Goal: Task Accomplishment & Management: Manage account settings

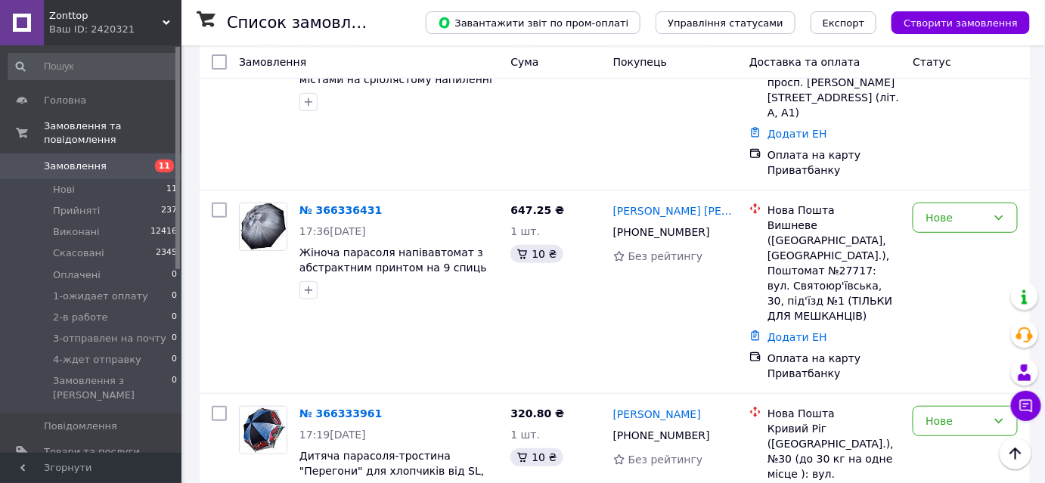
scroll to position [137, 0]
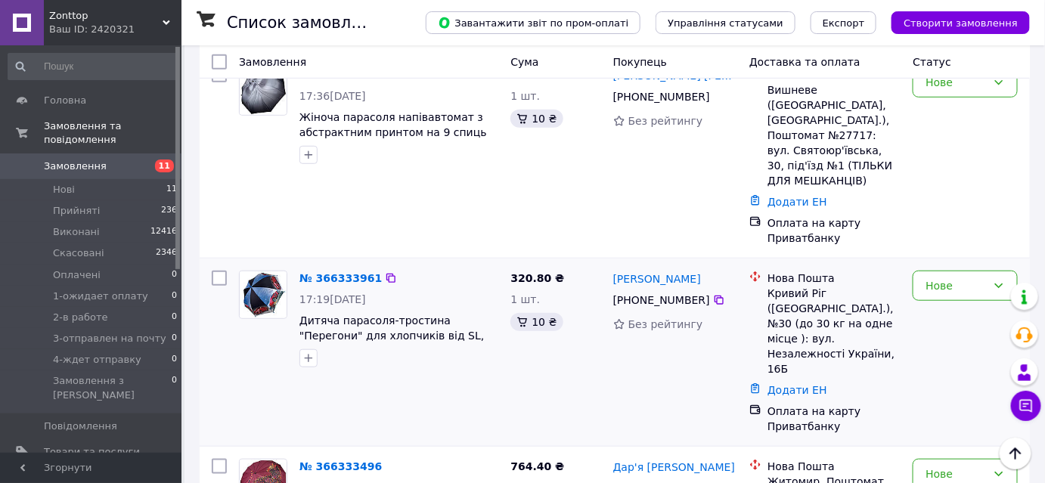
scroll to position [343, 0]
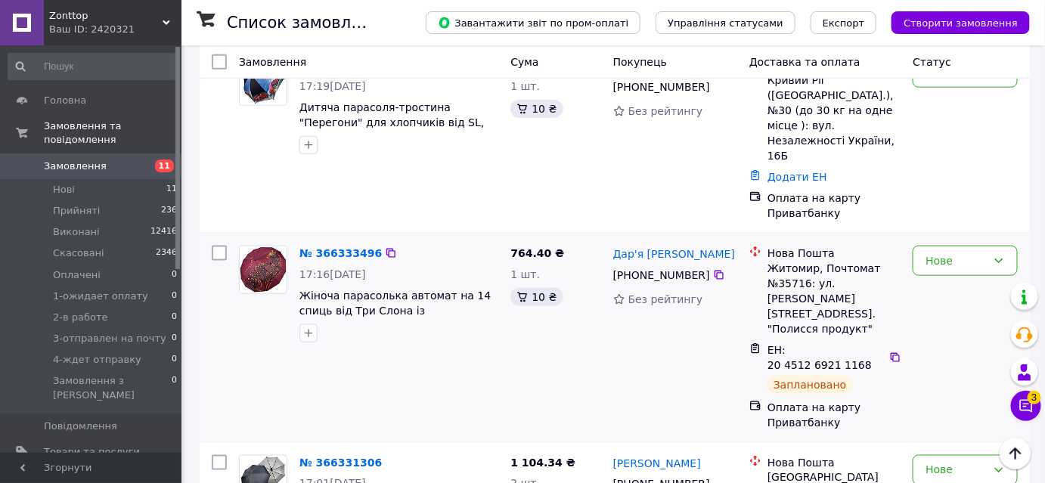
scroll to position [481, 0]
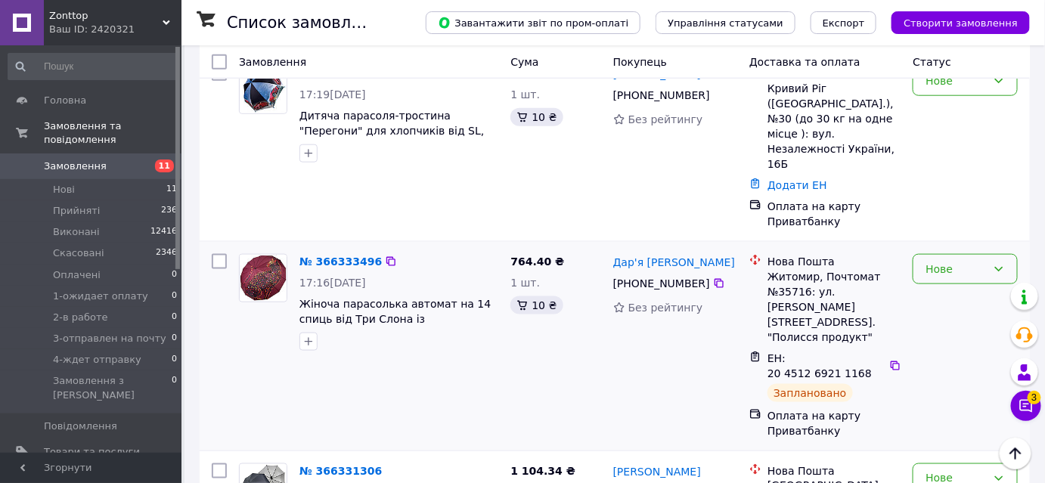
click at [962, 254] on div "Нове" at bounding box center [965, 269] width 105 height 30
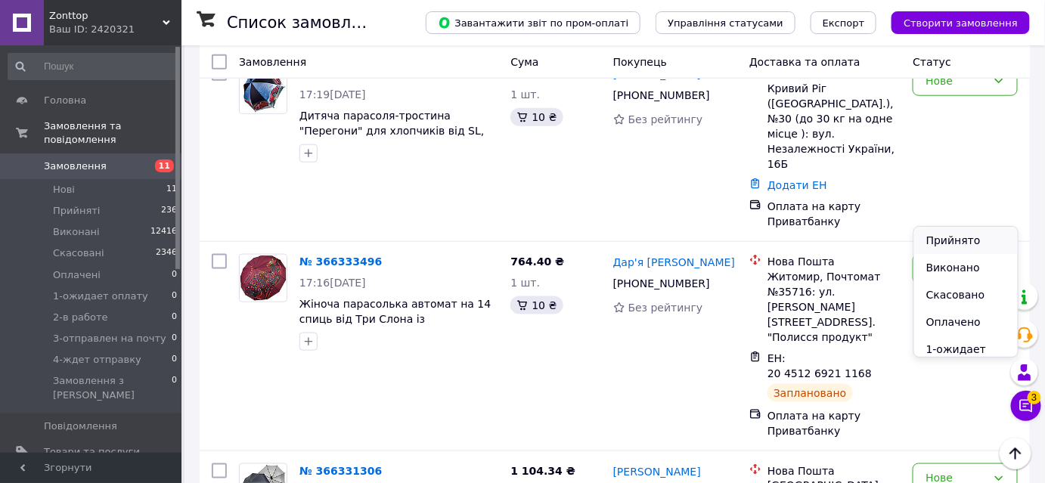
click at [962, 242] on li "Прийнято" at bounding box center [966, 240] width 104 height 27
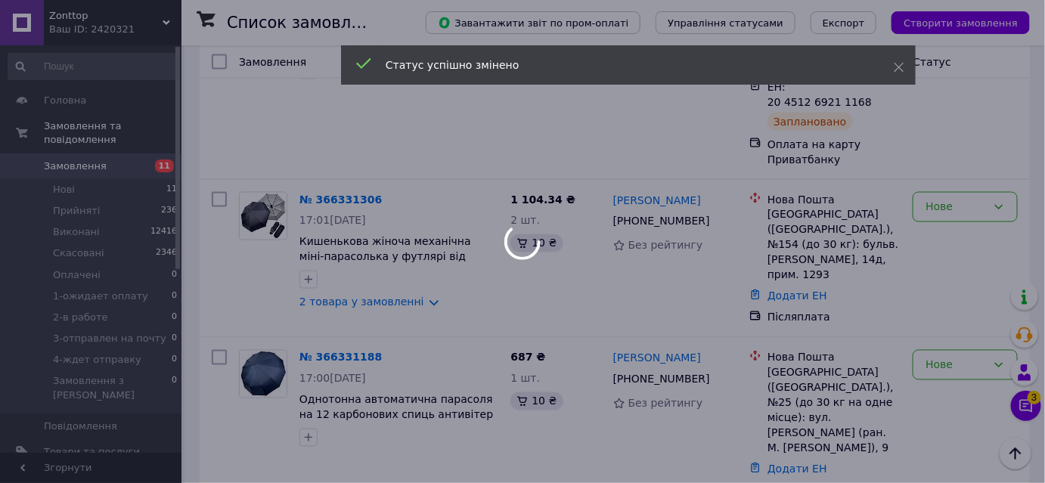
scroll to position [756, 0]
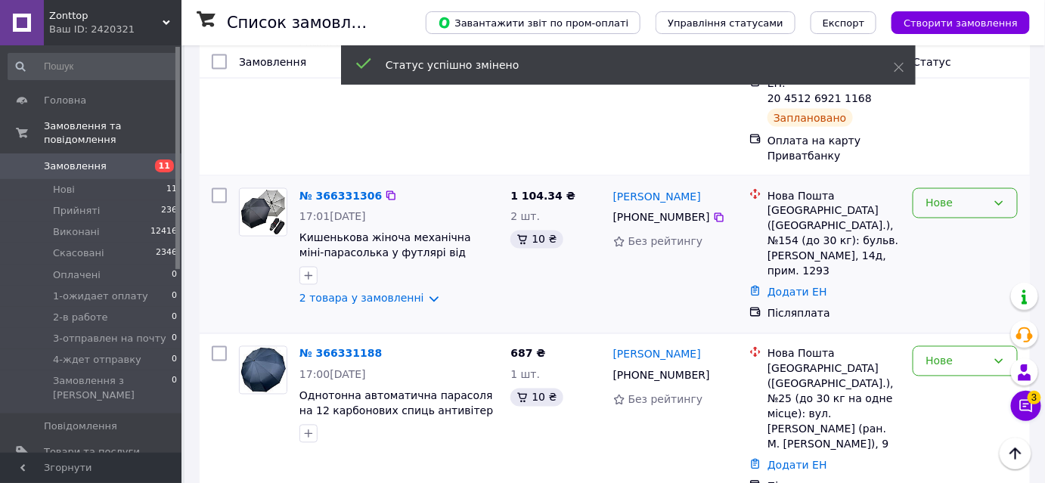
click at [971, 195] on div "Нове" at bounding box center [956, 203] width 61 height 17
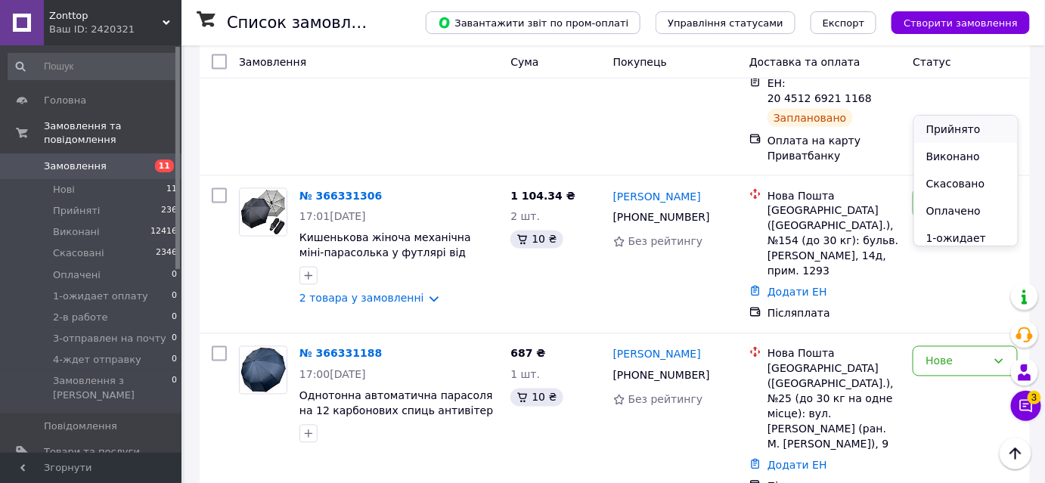
click at [971, 133] on li "Прийнято" at bounding box center [966, 129] width 104 height 27
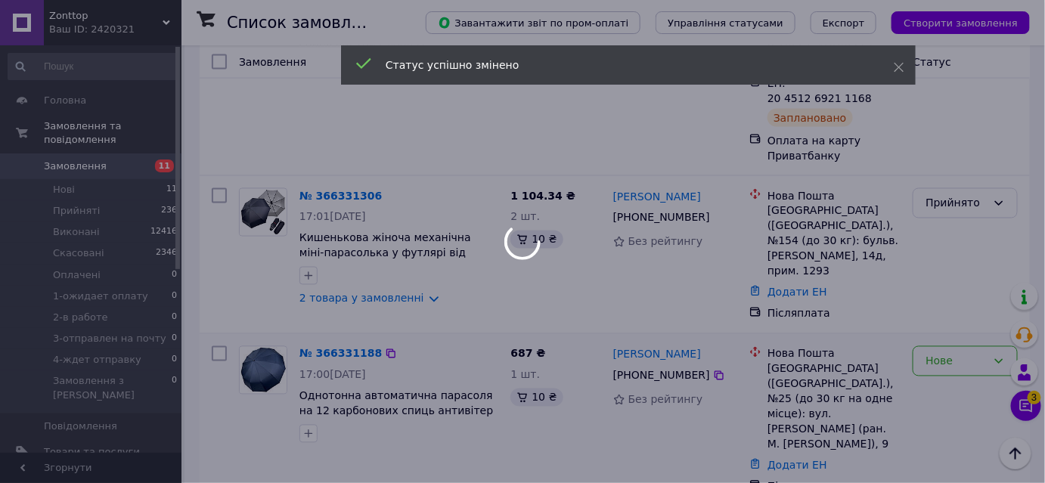
click at [933, 346] on div "Нове" at bounding box center [965, 361] width 105 height 30
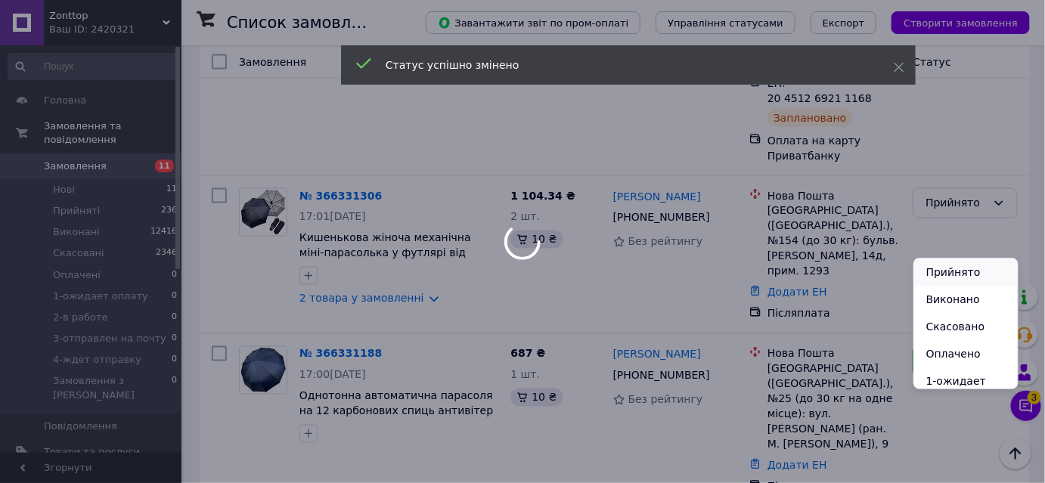
click at [942, 275] on li "Прийнято" at bounding box center [966, 272] width 104 height 27
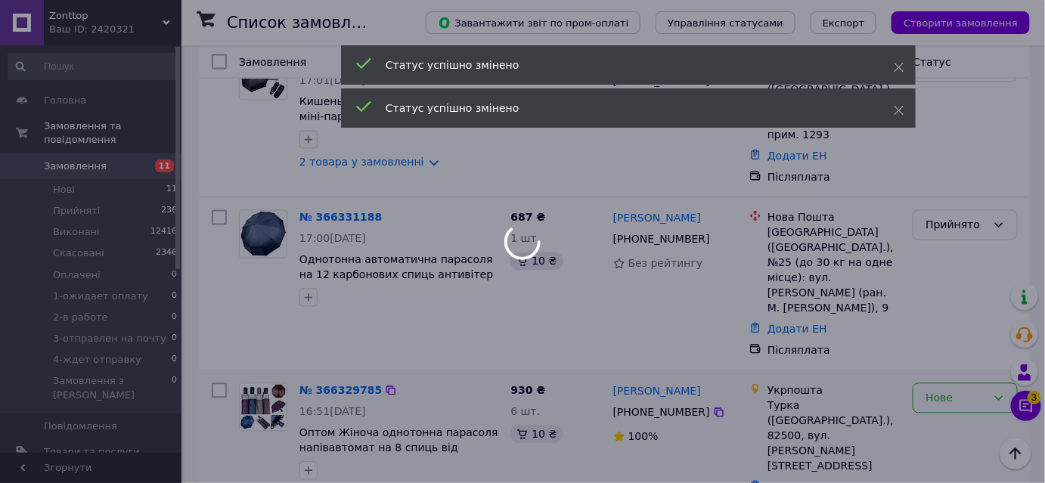
scroll to position [893, 0]
click at [944, 241] on div at bounding box center [522, 241] width 1045 height 483
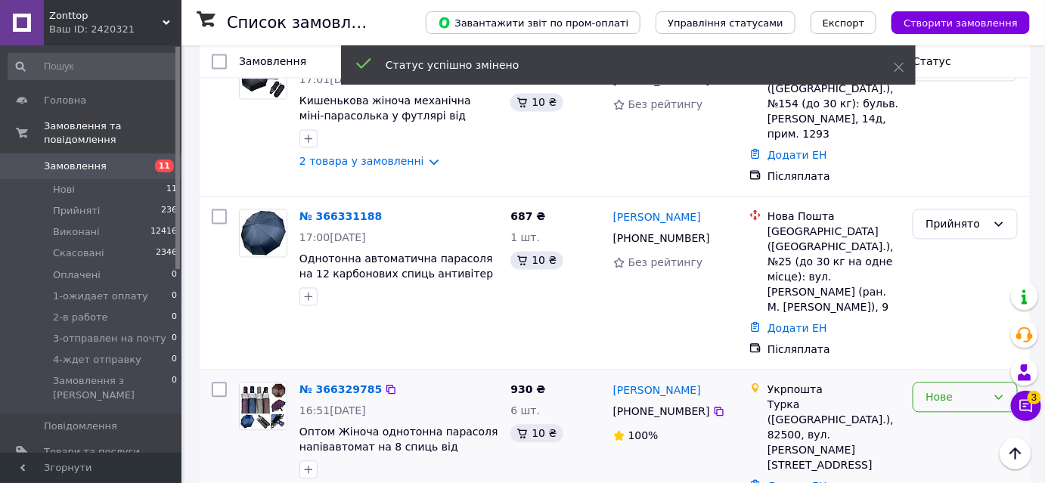
click at [958, 390] on div "Нове" at bounding box center [956, 398] width 61 height 17
click at [957, 278] on li "Прийнято" at bounding box center [966, 277] width 104 height 27
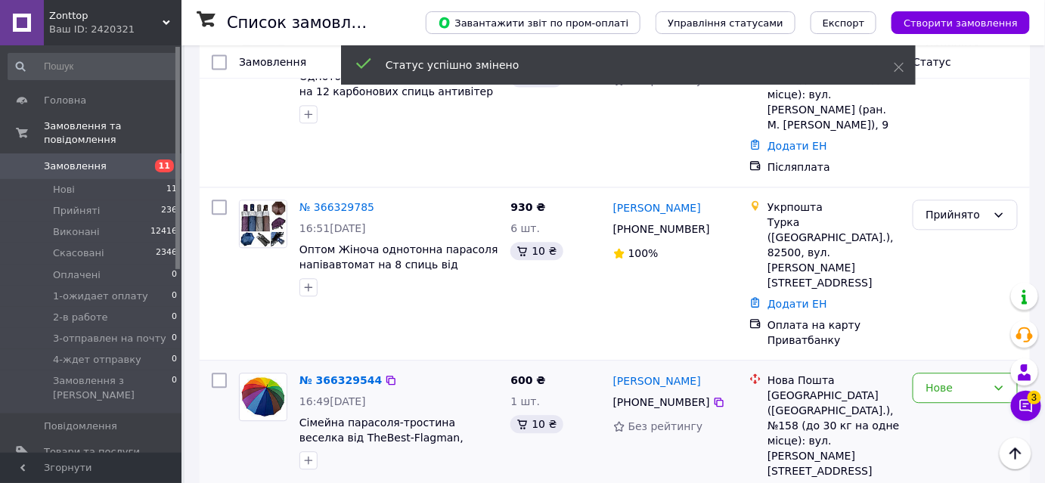
scroll to position [1100, 0]
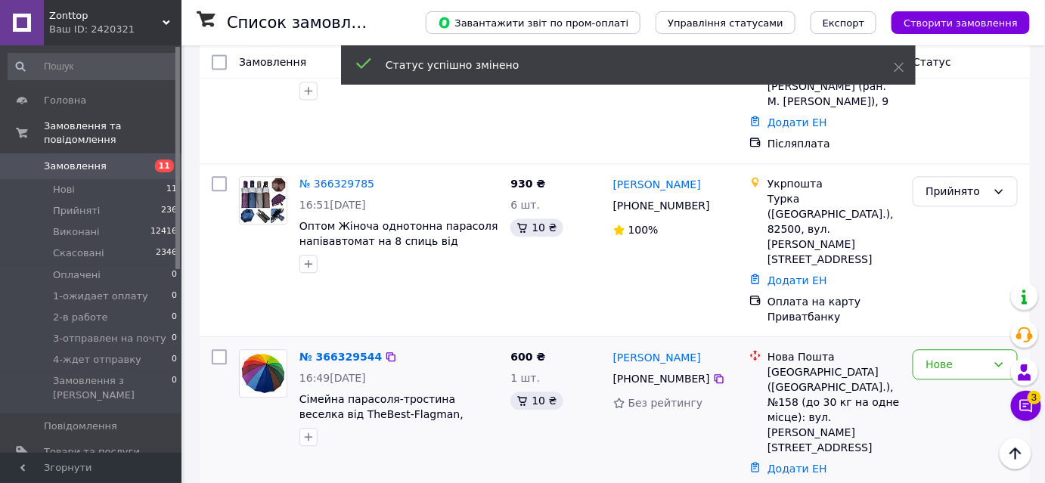
drag, startPoint x: 958, startPoint y: 157, endPoint x: 960, endPoint y: 182, distance: 25.1
click at [958, 349] on div "Нове" at bounding box center [965, 364] width 105 height 30
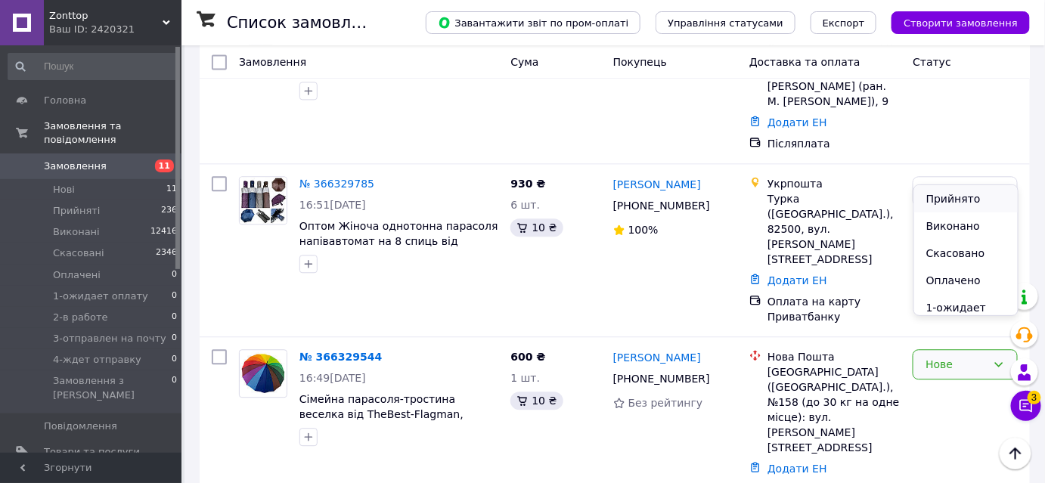
click at [960, 194] on li "Прийнято" at bounding box center [966, 198] width 104 height 27
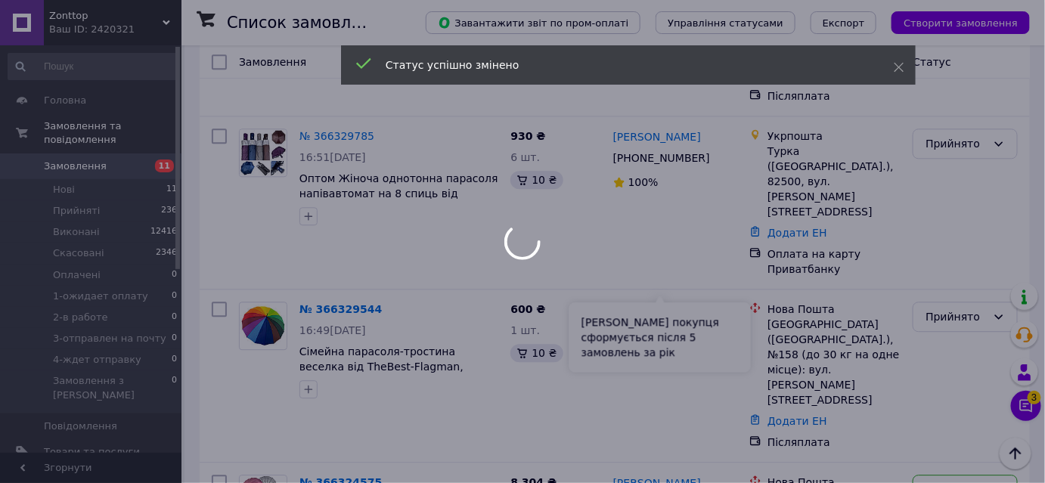
scroll to position [1237, 0]
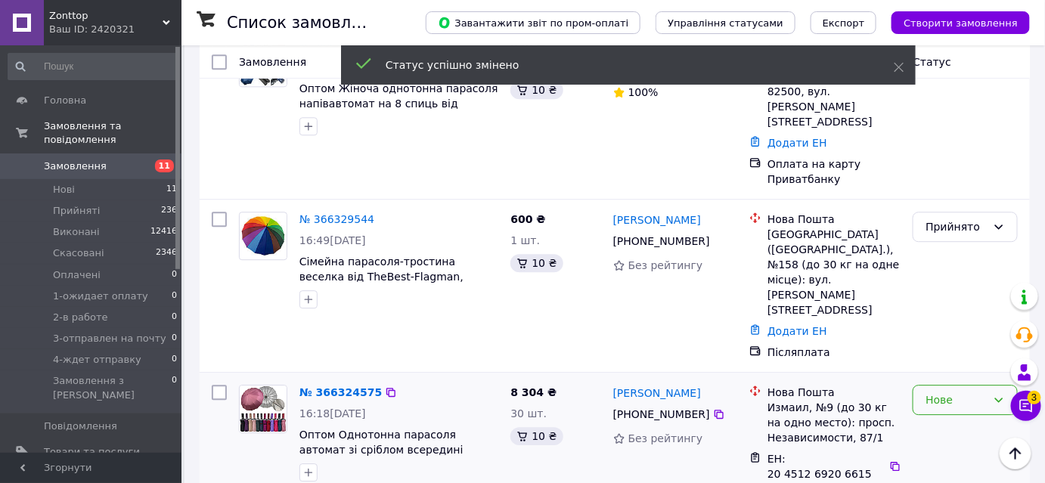
click at [972, 392] on div "Нове" at bounding box center [956, 400] width 61 height 17
click at [972, 191] on li "Прийнято" at bounding box center [966, 188] width 104 height 27
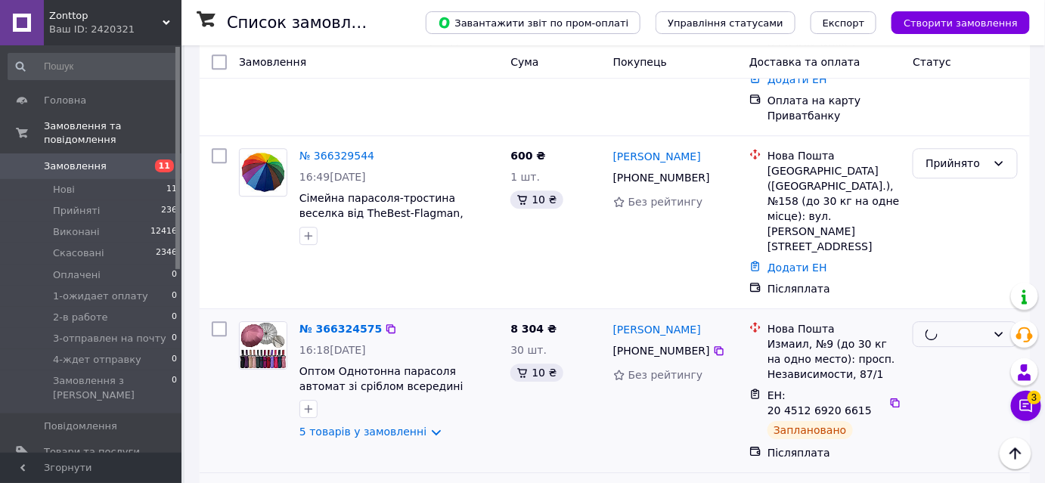
scroll to position [1375, 0]
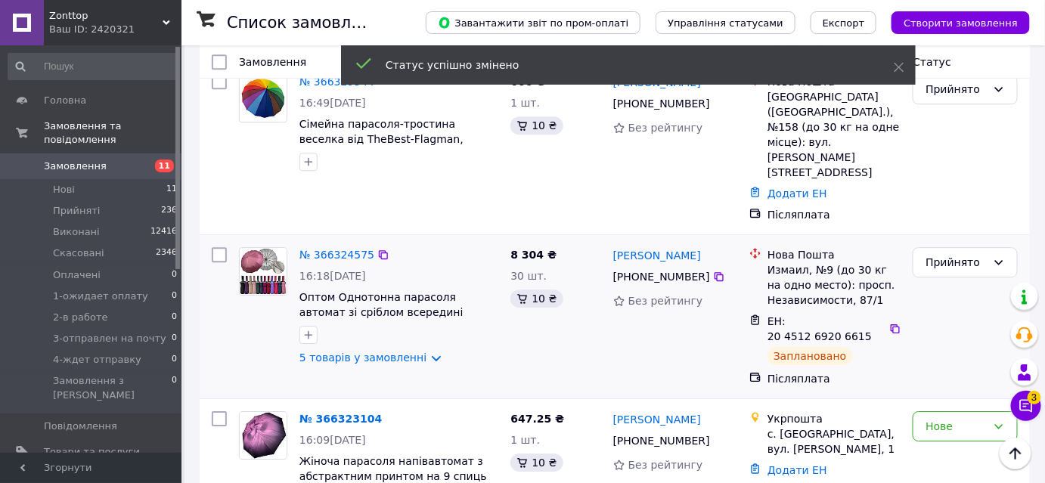
click at [961, 418] on div "Нове" at bounding box center [956, 426] width 61 height 17
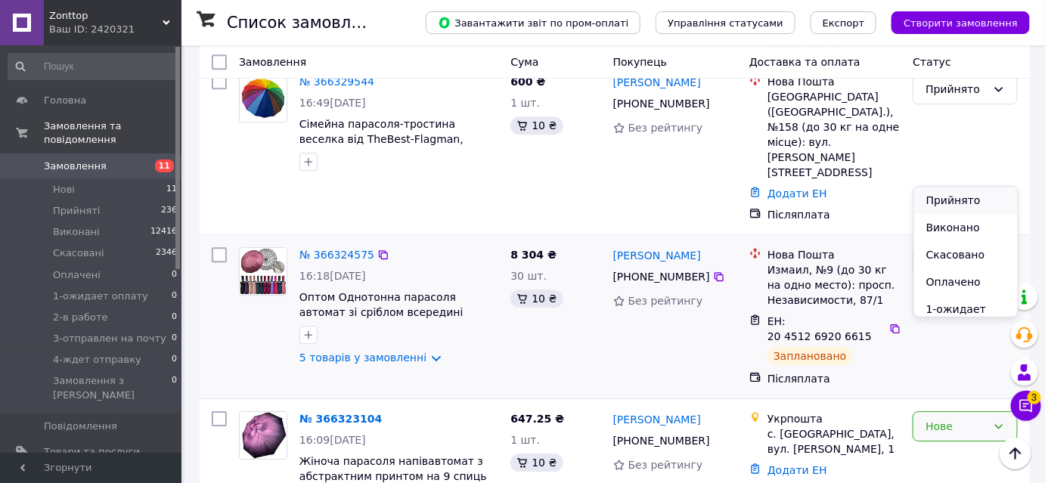
click at [957, 201] on li "Прийнято" at bounding box center [966, 200] width 104 height 27
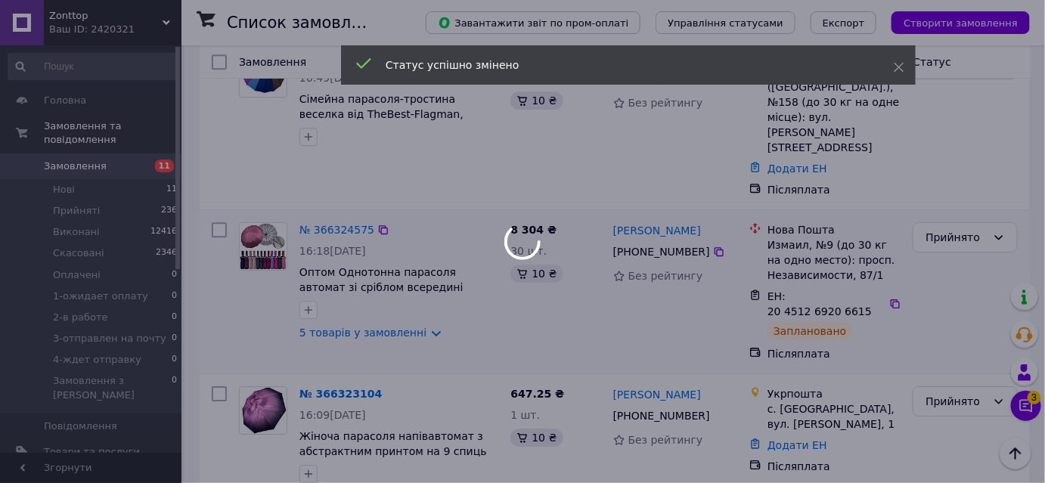
scroll to position [1444, 0]
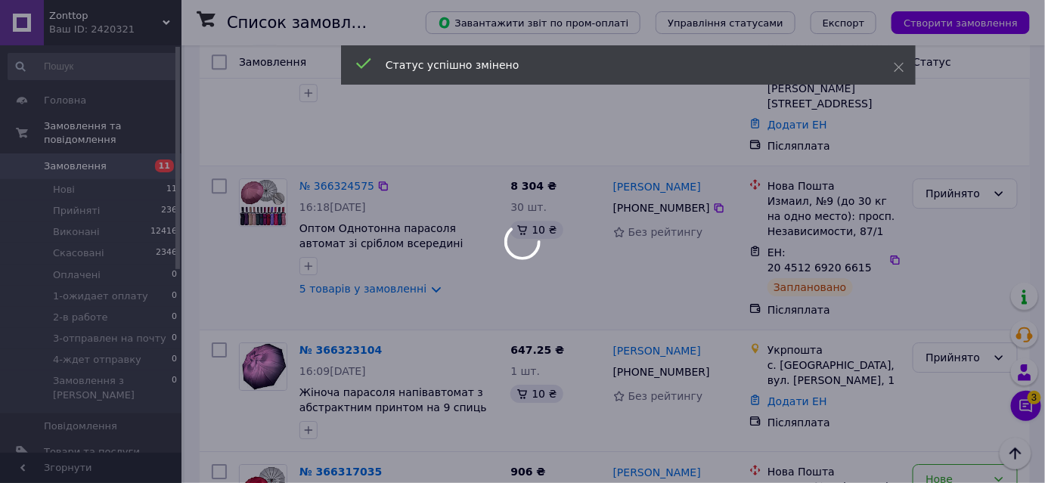
click at [948, 222] on div at bounding box center [522, 241] width 1045 height 483
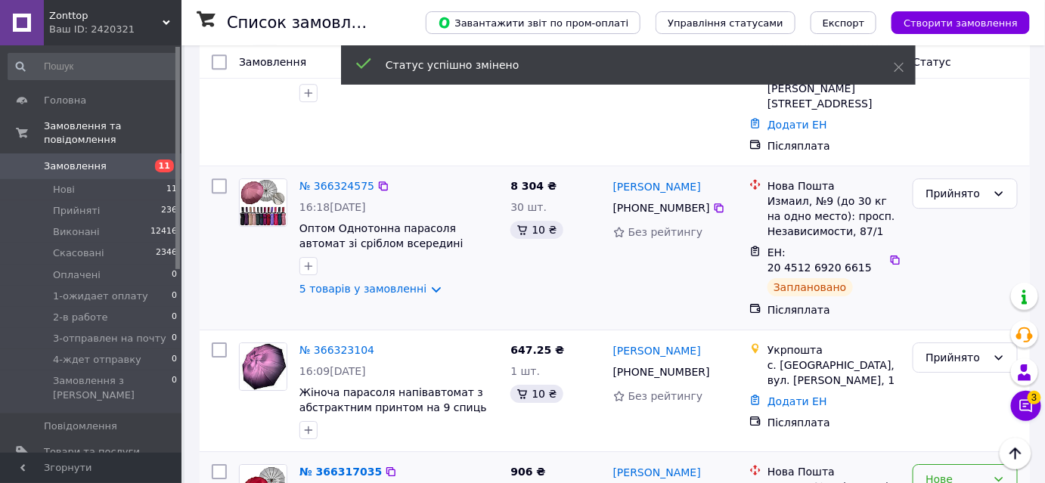
click at [980, 464] on div "Нове" at bounding box center [965, 479] width 105 height 30
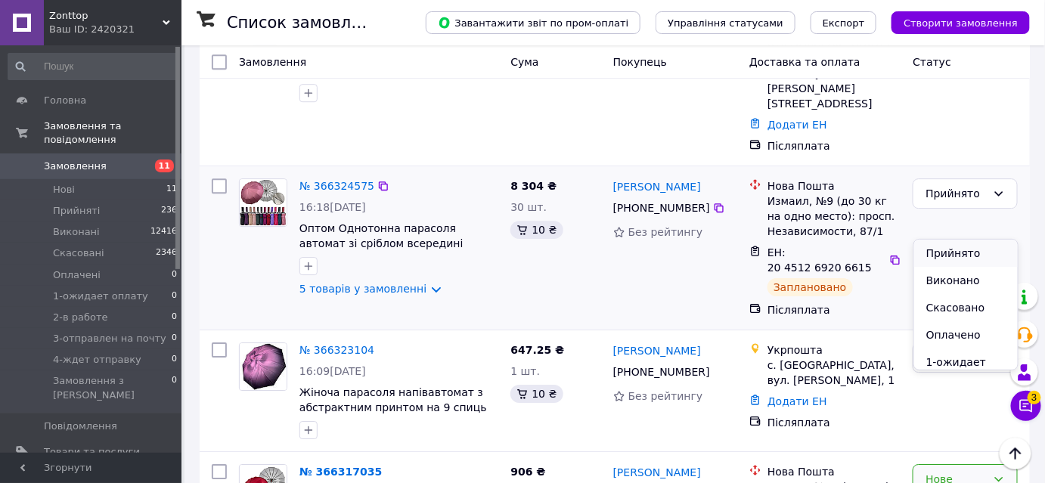
click at [962, 259] on li "Прийнято" at bounding box center [966, 253] width 104 height 27
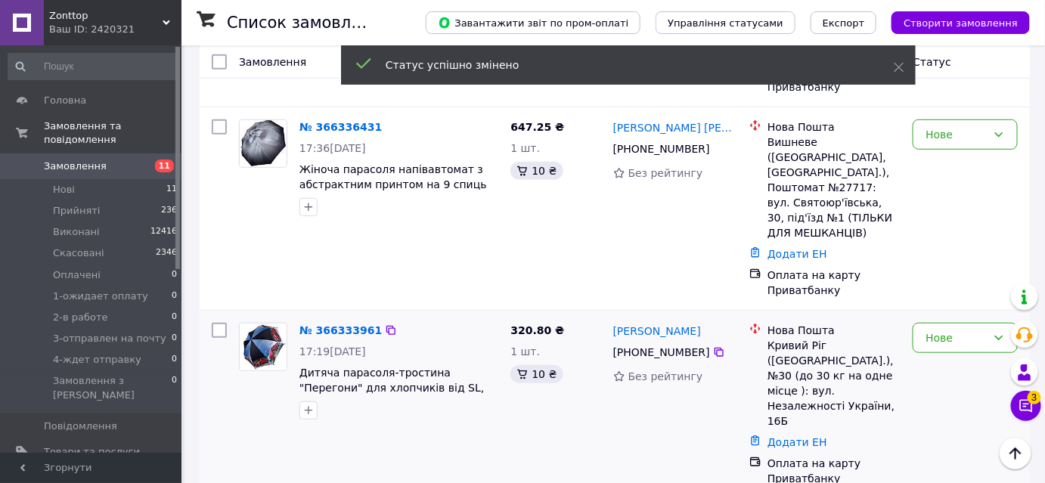
scroll to position [343, 0]
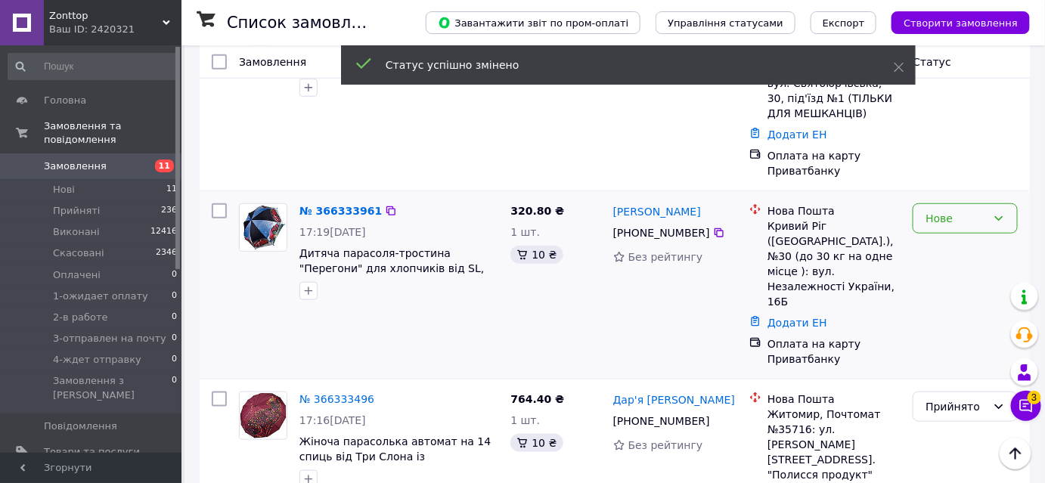
click at [962, 210] on div "Нове" at bounding box center [956, 218] width 61 height 17
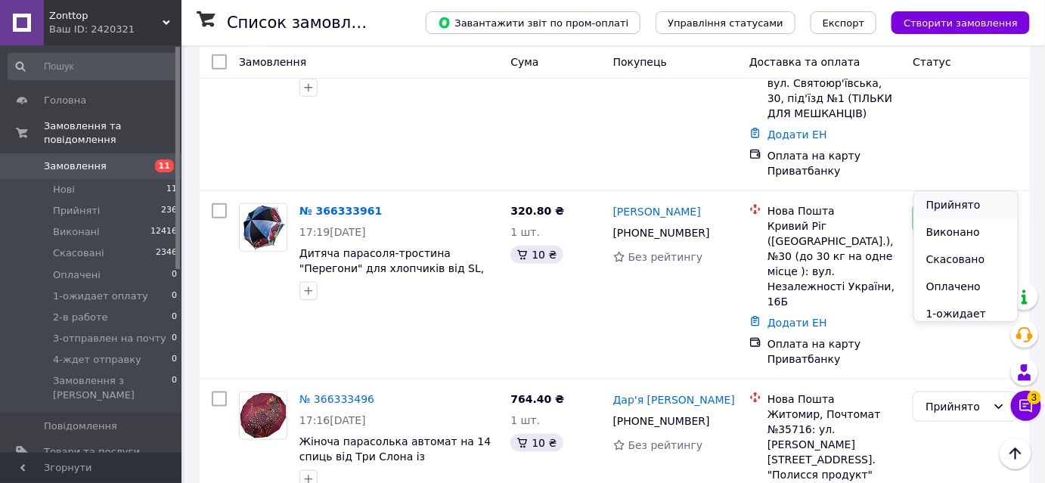
click at [942, 207] on li "Прийнято" at bounding box center [966, 204] width 104 height 27
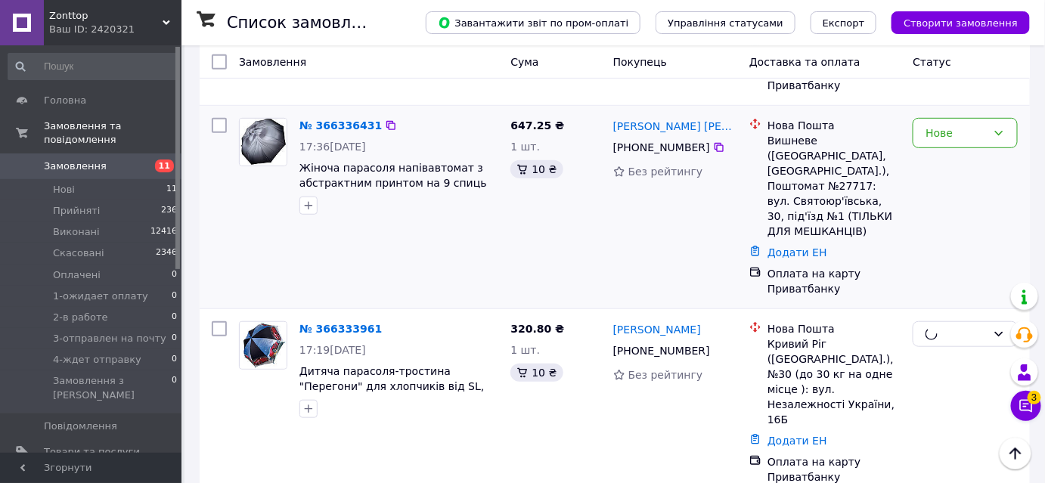
scroll to position [137, 0]
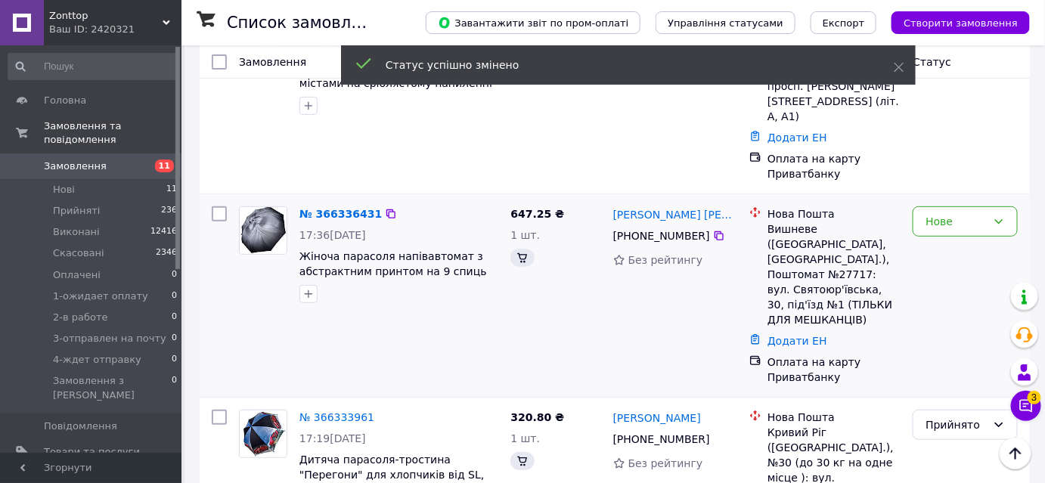
drag, startPoint x: 917, startPoint y: 270, endPoint x: 930, endPoint y: 222, distance: 49.4
click at [917, 269] on div "Нове" at bounding box center [965, 295] width 117 height 191
click at [939, 213] on div "Нове" at bounding box center [956, 221] width 61 height 17
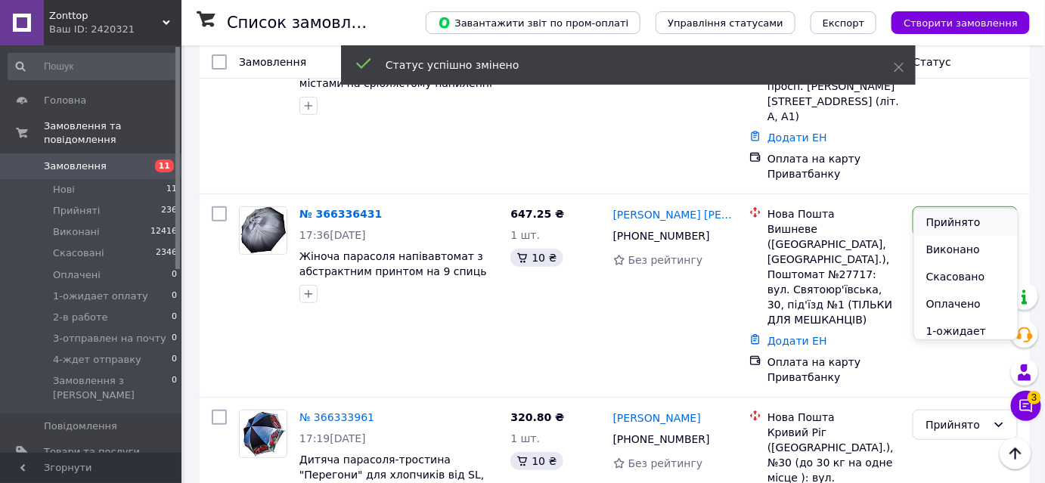
click at [943, 216] on li "Прийнято" at bounding box center [966, 222] width 104 height 27
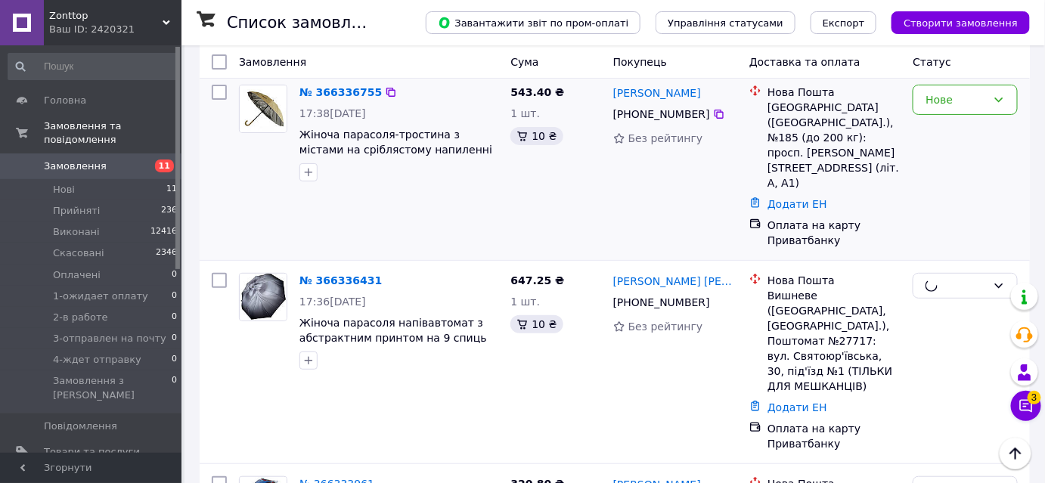
scroll to position [0, 0]
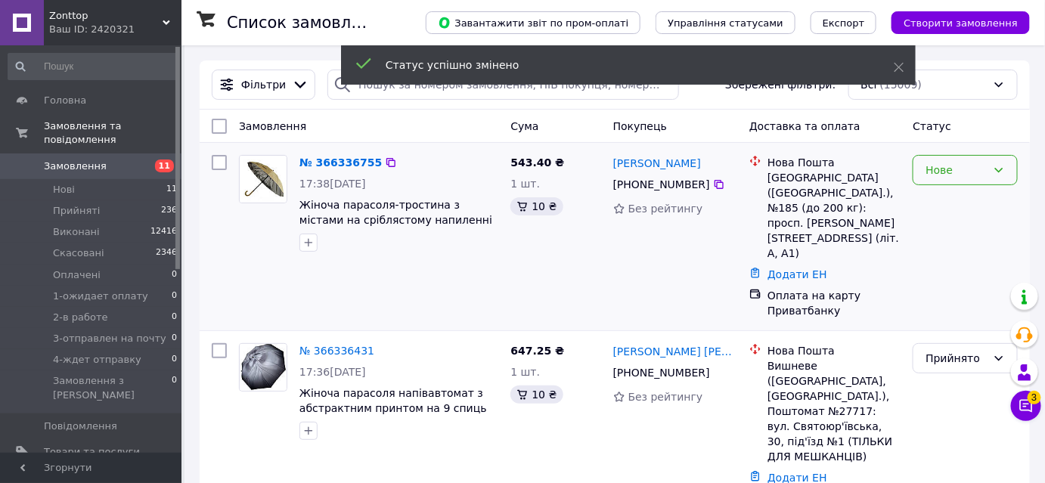
click at [950, 173] on div "Нове" at bounding box center [956, 170] width 61 height 17
click at [950, 207] on li "Прийнято" at bounding box center [966, 201] width 104 height 27
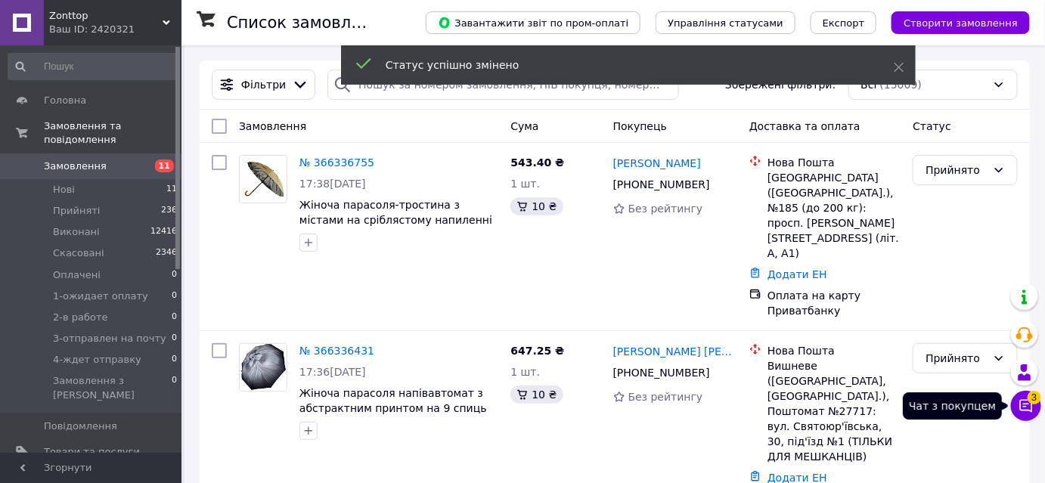
click at [1024, 410] on icon at bounding box center [1026, 406] width 13 height 13
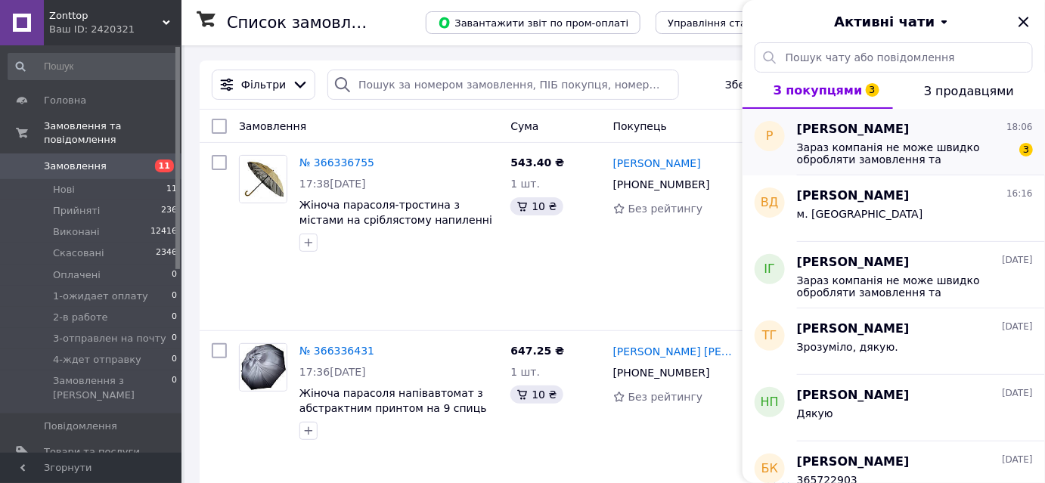
click at [880, 160] on span "Зараз компанія не може швидко обробляти замовлення та повідомлення, оскільки за…" at bounding box center [904, 153] width 215 height 24
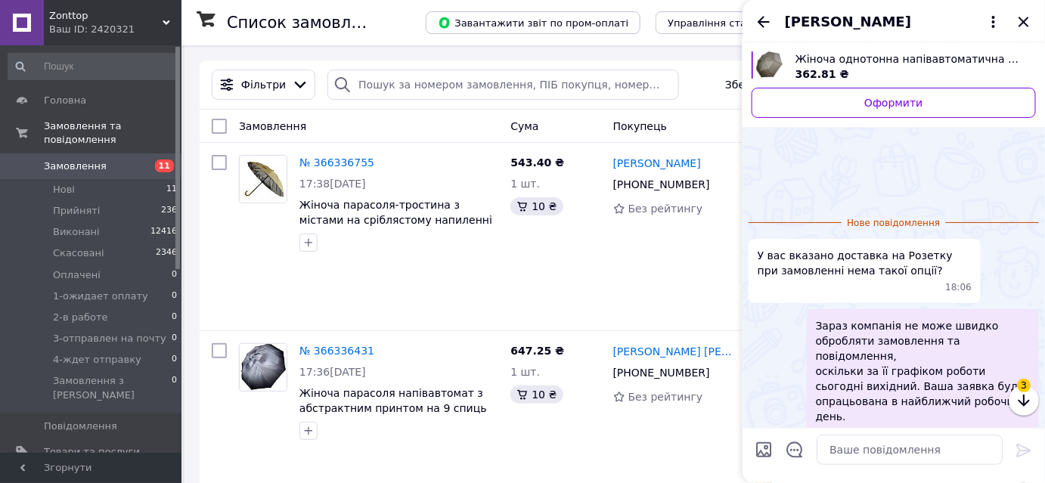
scroll to position [52, 0]
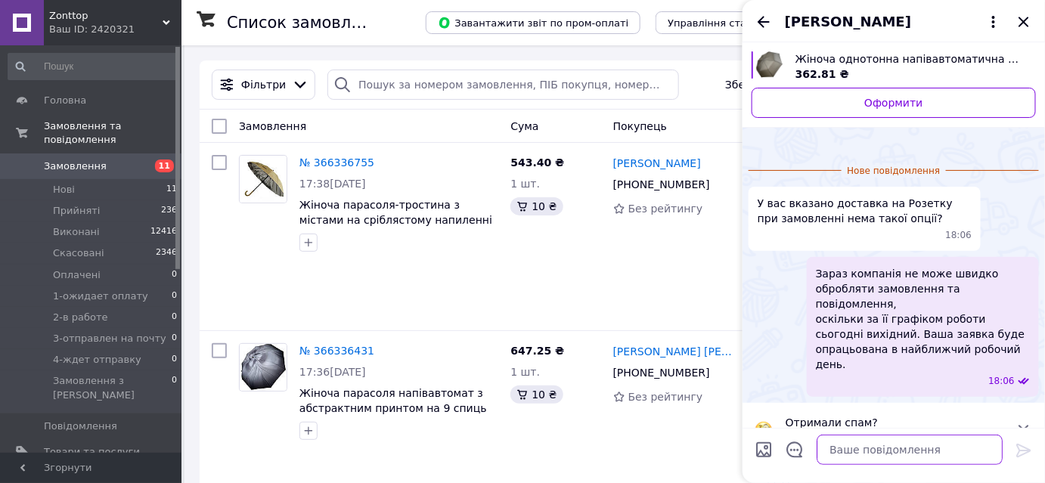
click at [855, 453] on textarea at bounding box center [910, 450] width 186 height 30
type textarea "Ж"
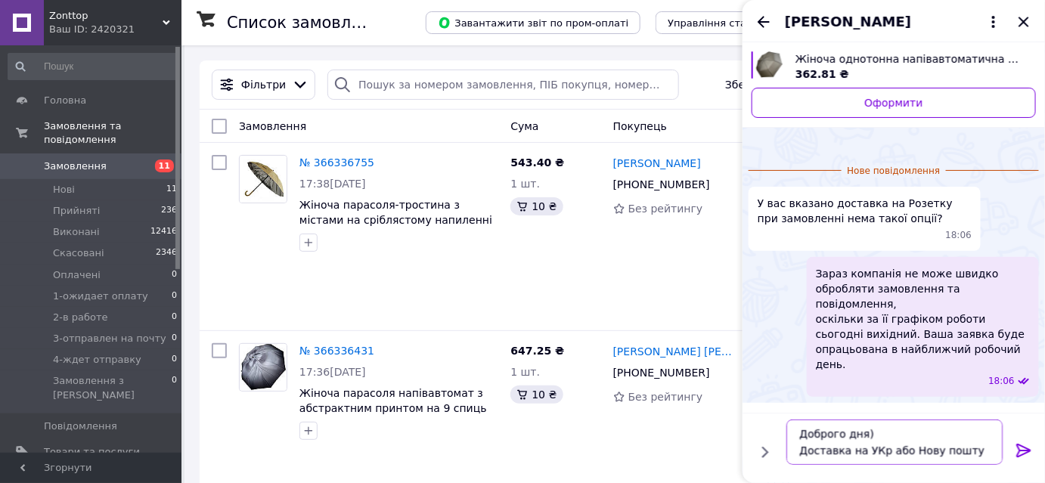
click at [871, 454] on textarea "Доброго дня) Доставка на УКр або Нову пошту" at bounding box center [895, 442] width 216 height 45
type textarea "Доброго дня) Доставка на Укр або Нову пошту"
click at [1028, 449] on icon at bounding box center [1024, 451] width 14 height 14
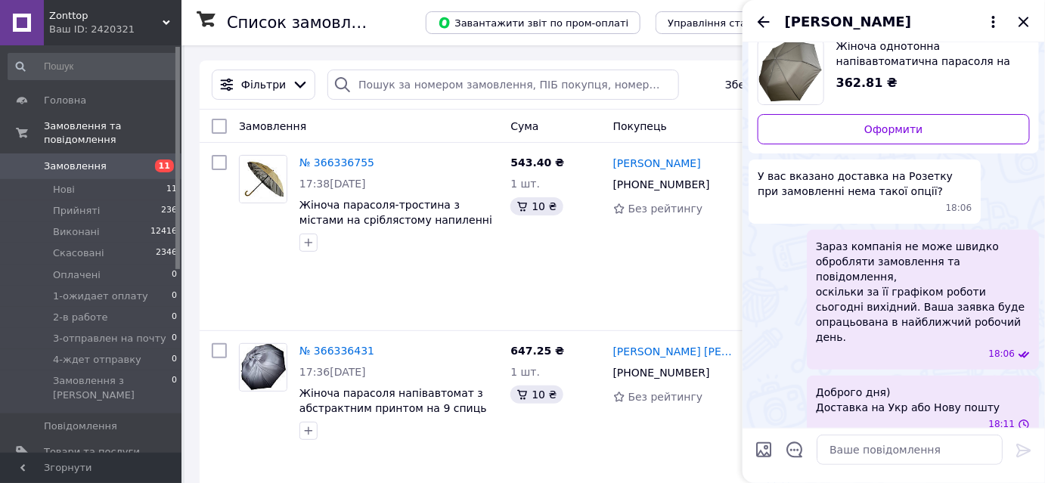
scroll to position [23, 0]
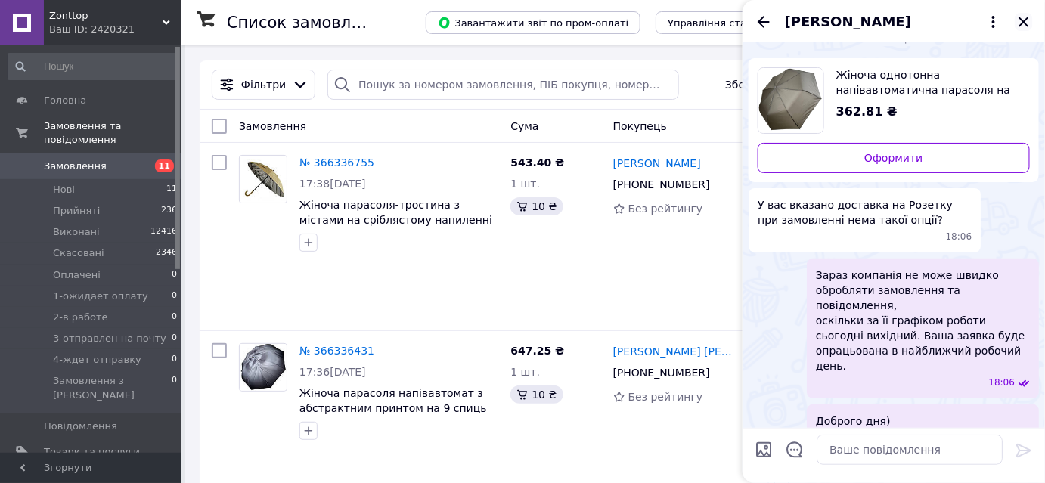
click at [1021, 20] on icon "Закрити" at bounding box center [1024, 22] width 10 height 10
